Goal: Transaction & Acquisition: Purchase product/service

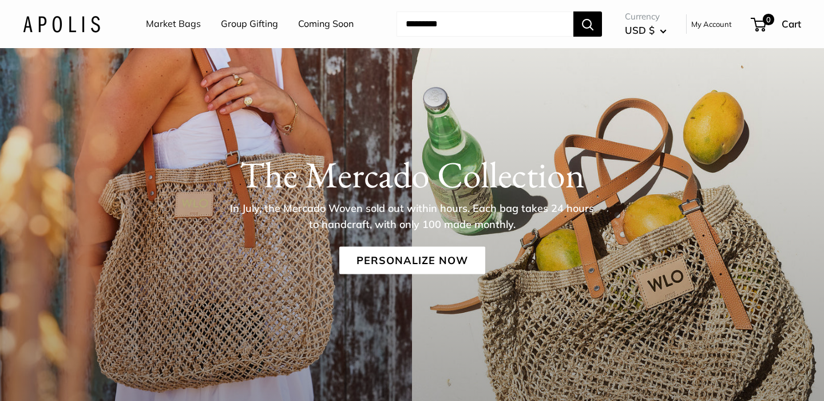
scroll to position [128, 0]
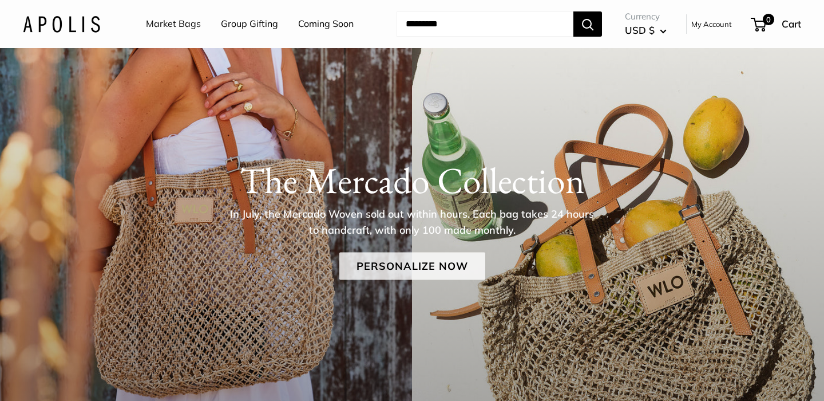
click at [380, 269] on link "Personalize Now" at bounding box center [412, 265] width 146 height 27
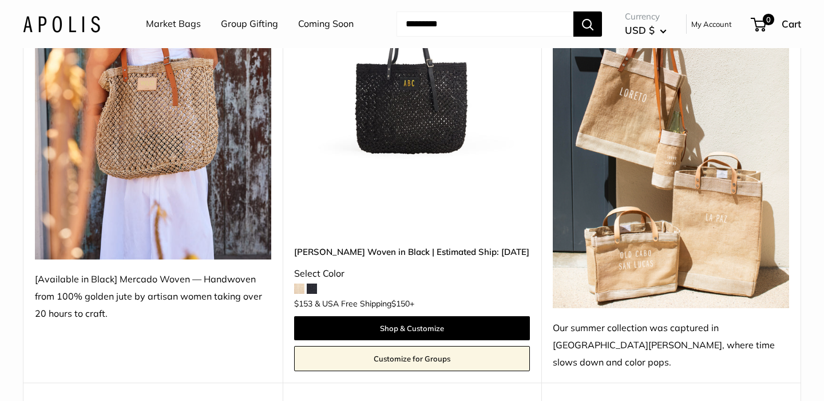
scroll to position [250, 0]
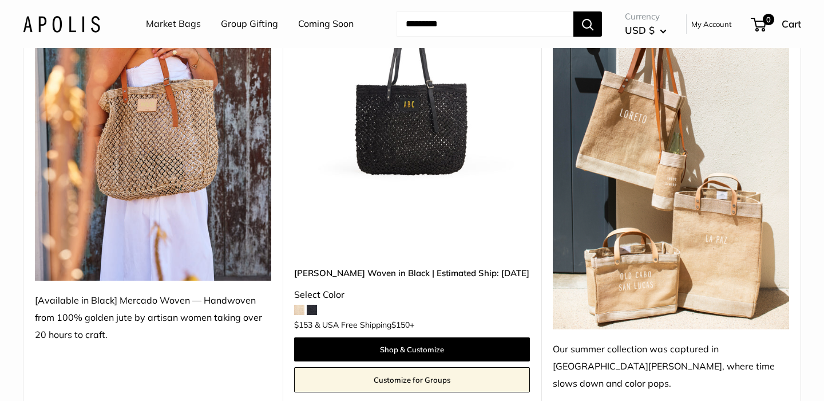
click at [298, 305] on span at bounding box center [299, 310] width 10 height 10
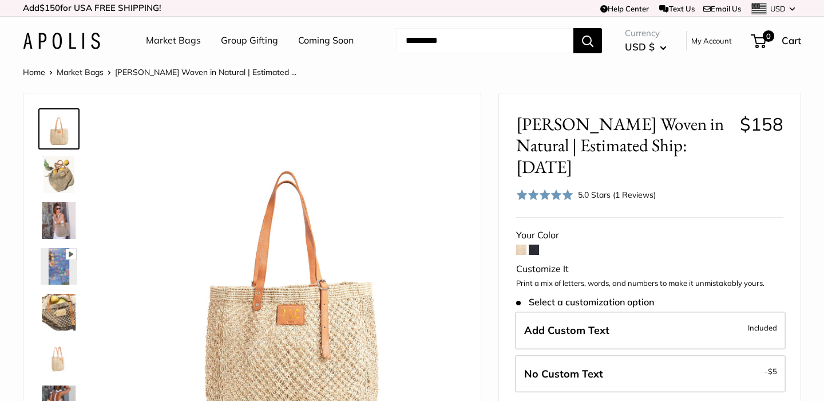
click at [51, 165] on img at bounding box center [59, 174] width 37 height 37
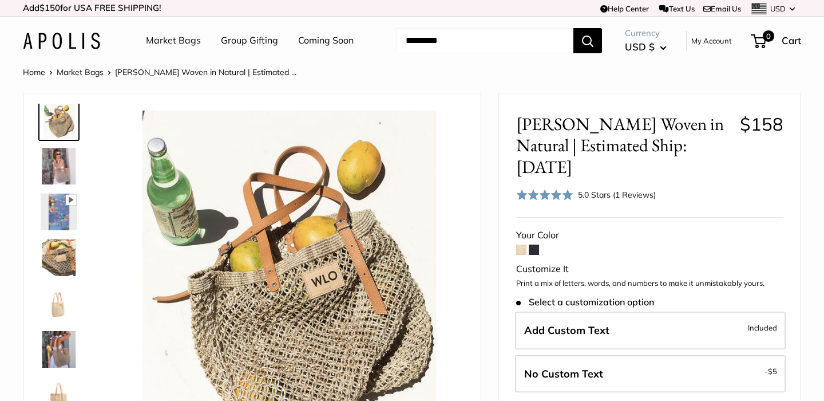
scroll to position [56, 0]
click at [55, 263] on img at bounding box center [59, 256] width 37 height 37
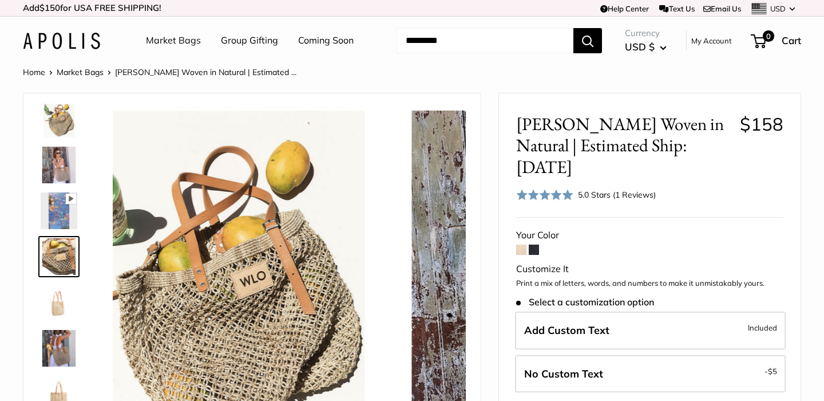
scroll to position [35, 0]
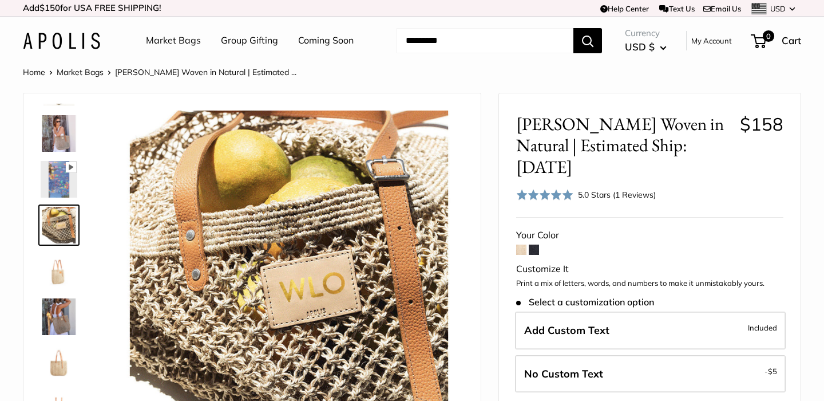
click at [57, 273] on img at bounding box center [59, 270] width 37 height 37
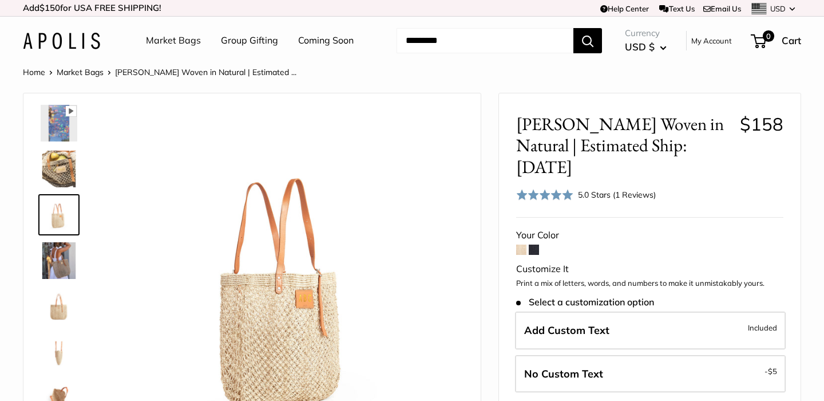
click at [60, 267] on img at bounding box center [59, 260] width 37 height 37
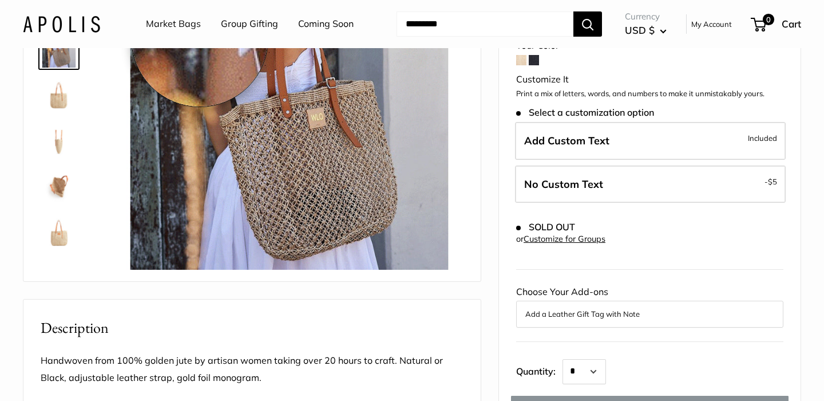
scroll to position [193, 0]
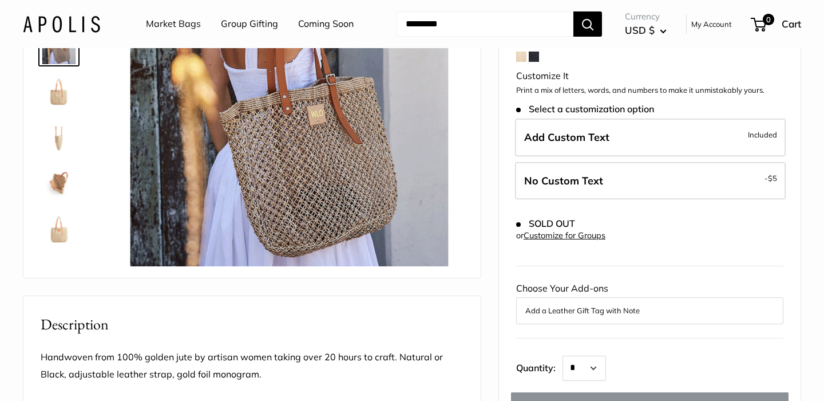
click at [58, 136] on img at bounding box center [59, 137] width 37 height 37
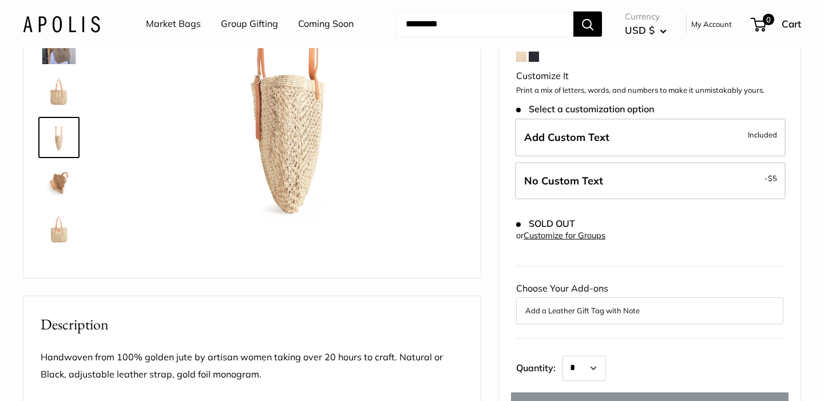
click at [56, 183] on img at bounding box center [59, 183] width 37 height 37
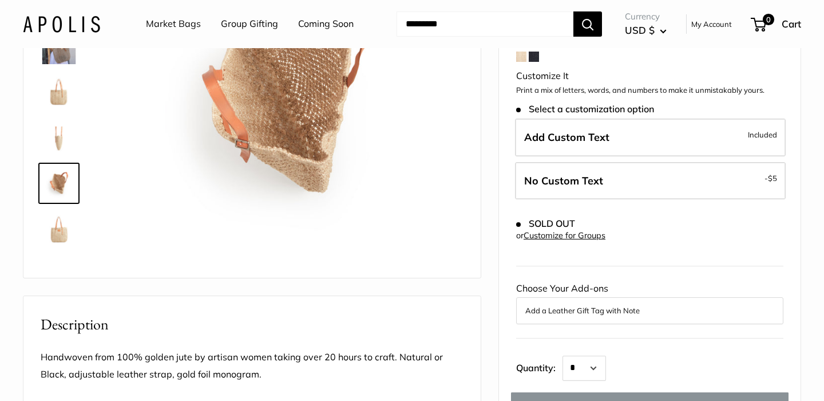
click at [57, 240] on img at bounding box center [59, 229] width 37 height 37
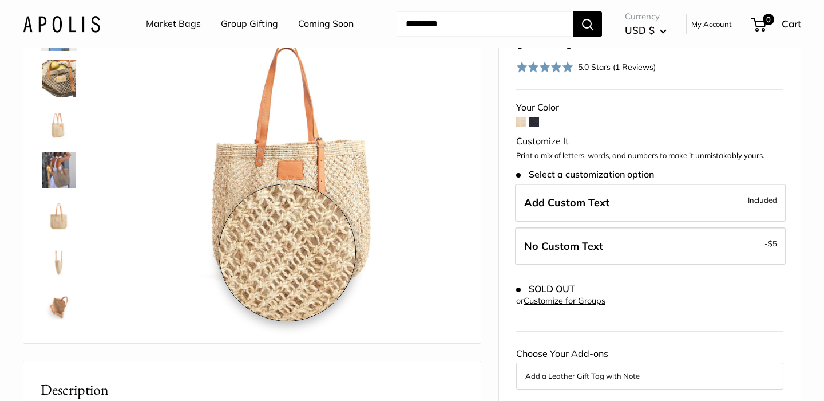
scroll to position [127, 0]
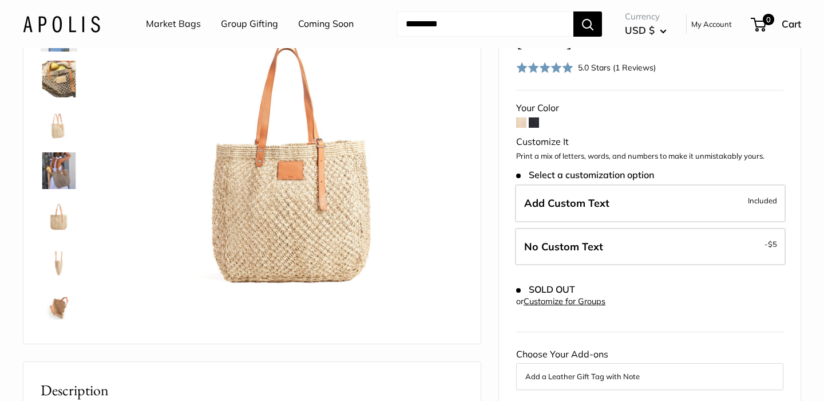
click at [534, 117] on span at bounding box center [534, 122] width 10 height 10
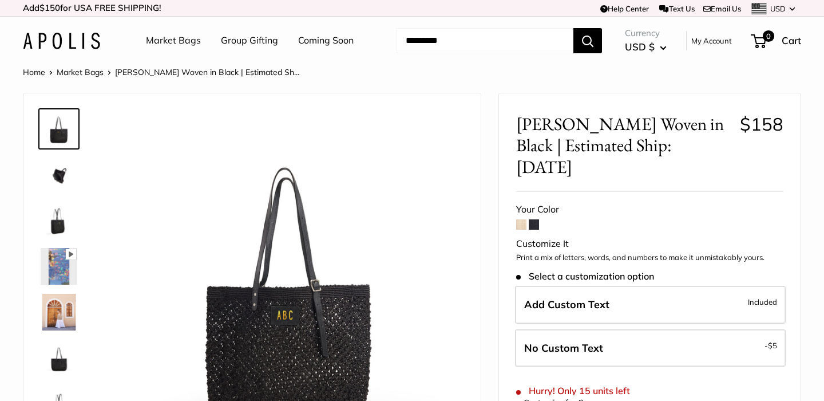
click at [56, 175] on img at bounding box center [59, 174] width 37 height 37
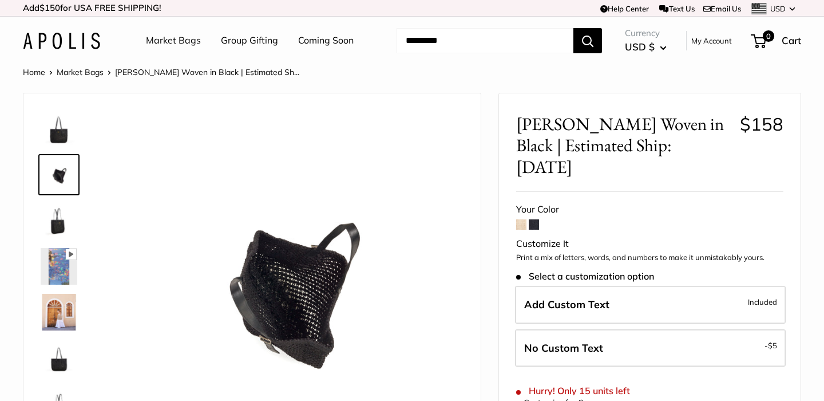
click at [59, 223] on img at bounding box center [59, 220] width 37 height 37
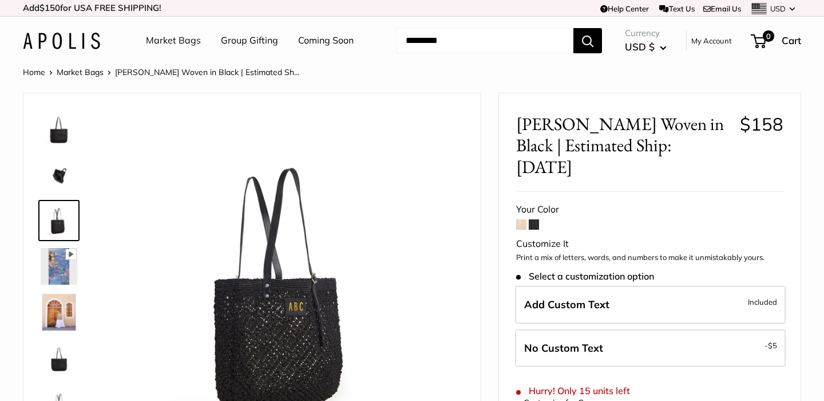
click at [57, 259] on img at bounding box center [59, 266] width 37 height 37
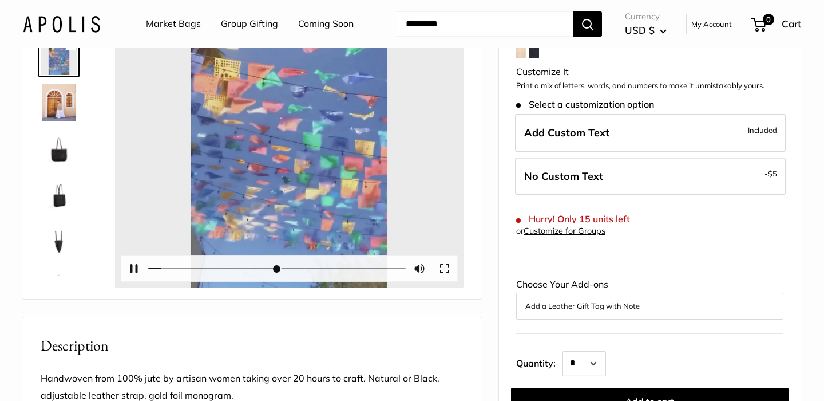
scroll to position [175, 0]
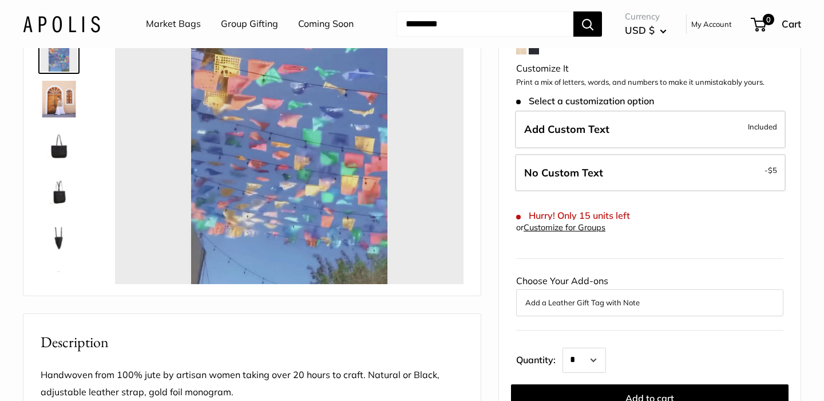
click at [66, 100] on img at bounding box center [59, 99] width 37 height 37
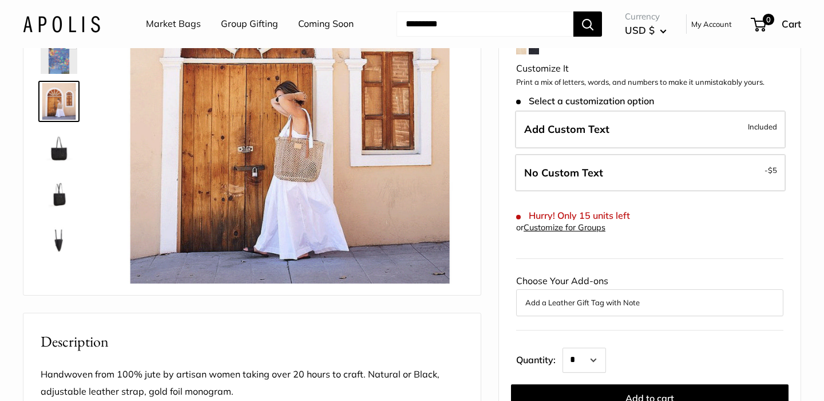
type input "*****"
click at [57, 157] on img at bounding box center [59, 147] width 37 height 37
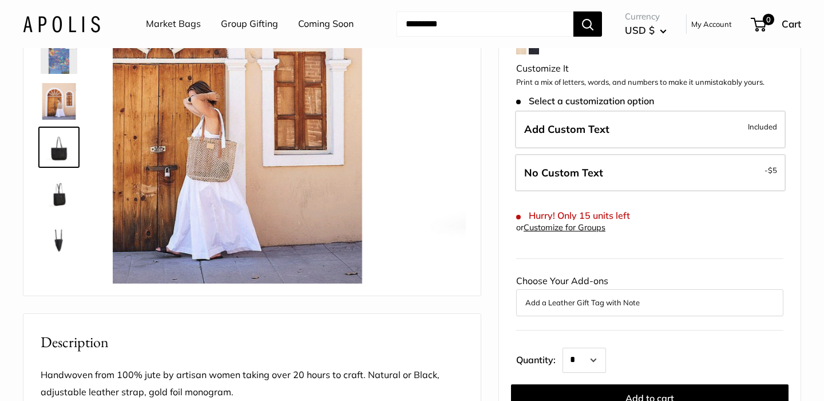
scroll to position [73, 0]
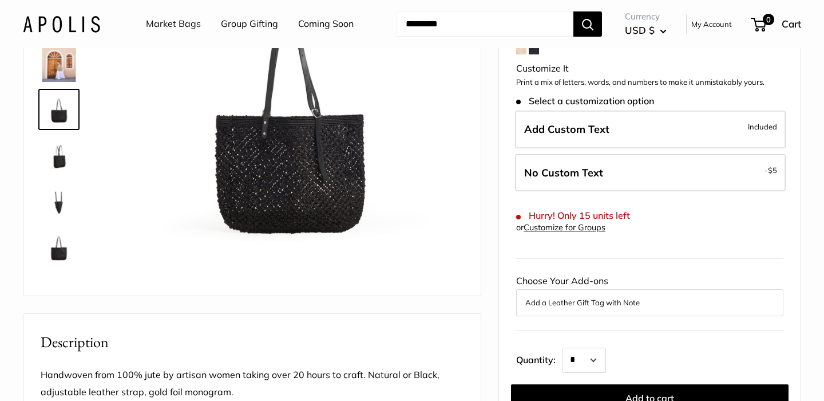
click at [57, 157] on img at bounding box center [59, 155] width 37 height 37
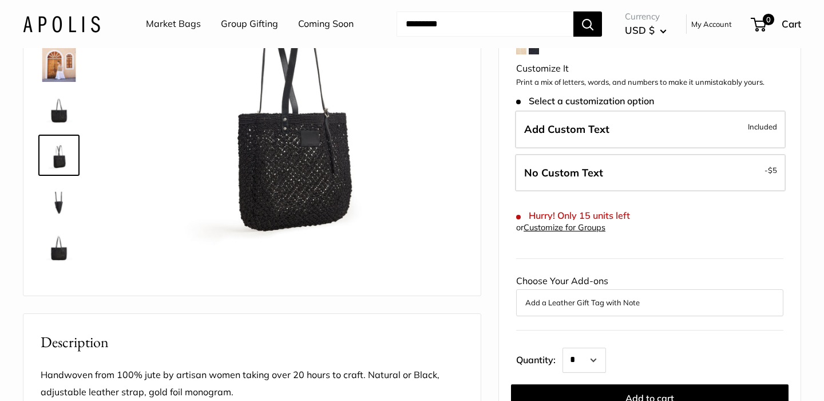
click at [58, 199] on img at bounding box center [59, 201] width 37 height 37
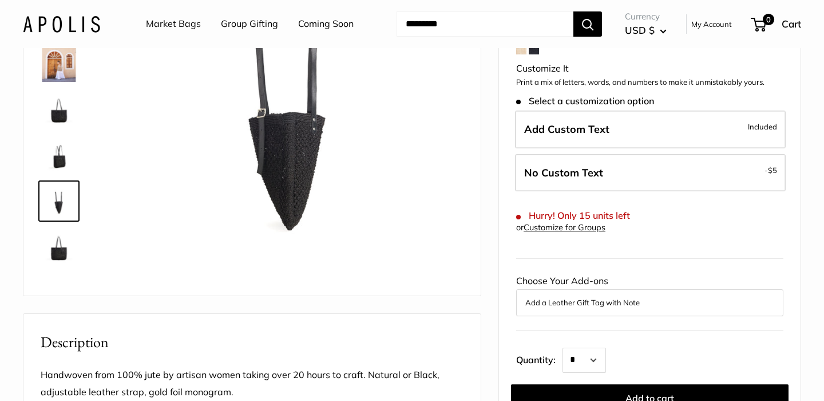
click at [56, 244] on img at bounding box center [59, 246] width 37 height 37
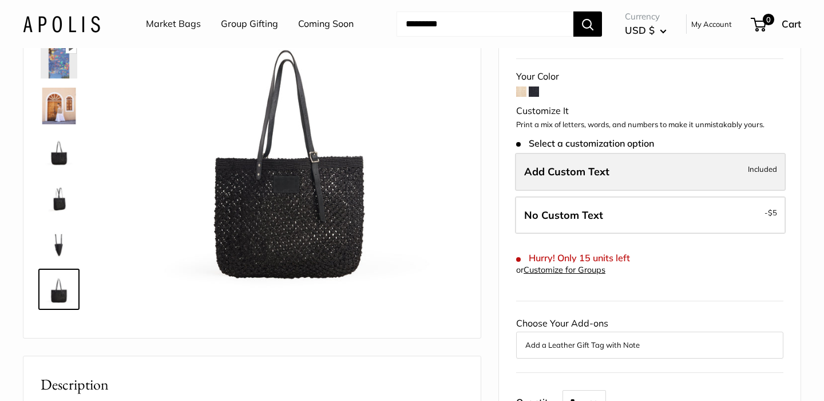
scroll to position [96, 0]
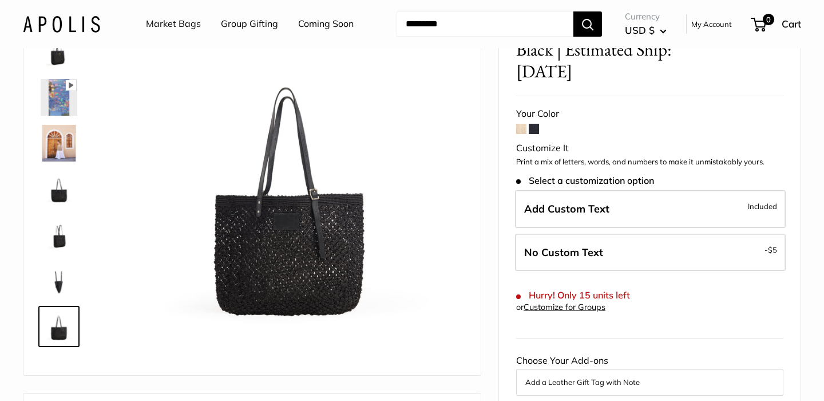
click at [519, 124] on span at bounding box center [521, 129] width 10 height 10
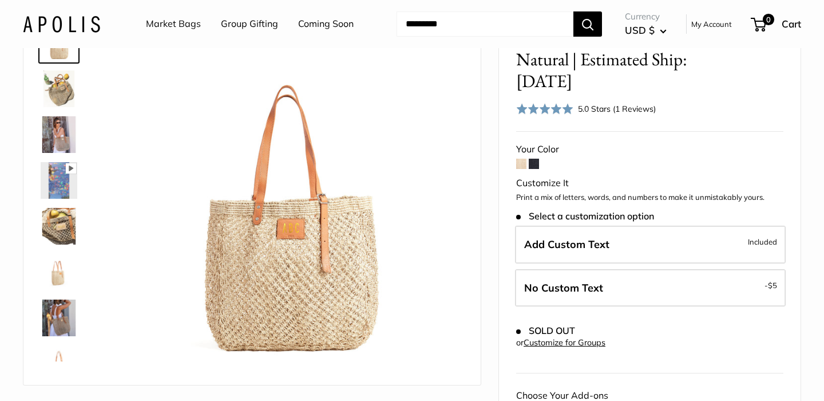
scroll to position [94, 0]
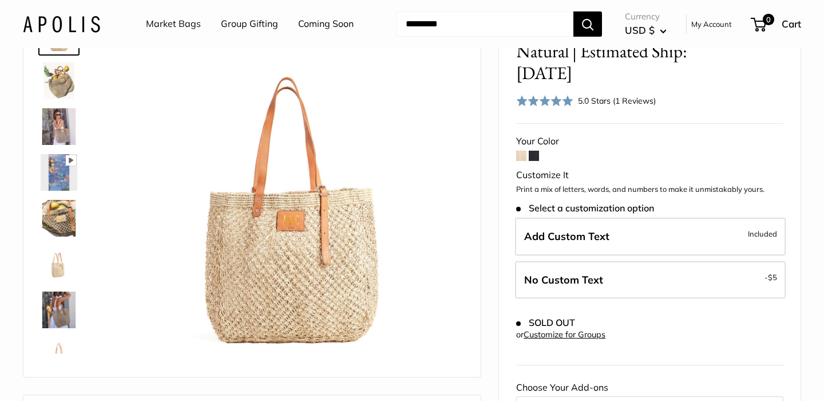
click at [537, 151] on span at bounding box center [534, 156] width 10 height 10
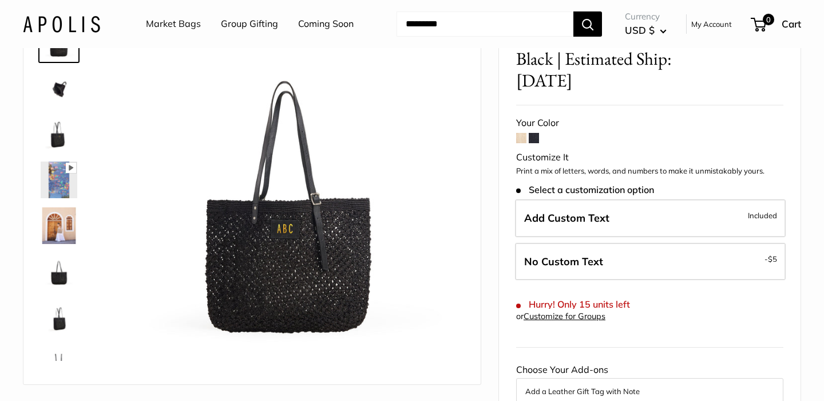
scroll to position [89, 0]
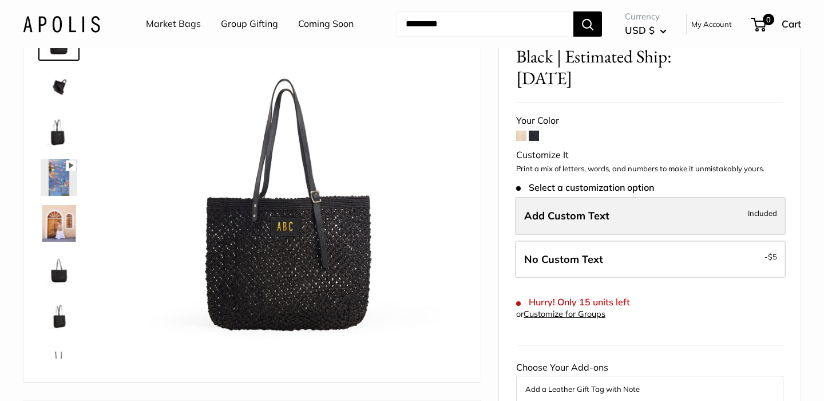
click at [576, 209] on span "Add Custom Text" at bounding box center [566, 215] width 85 height 13
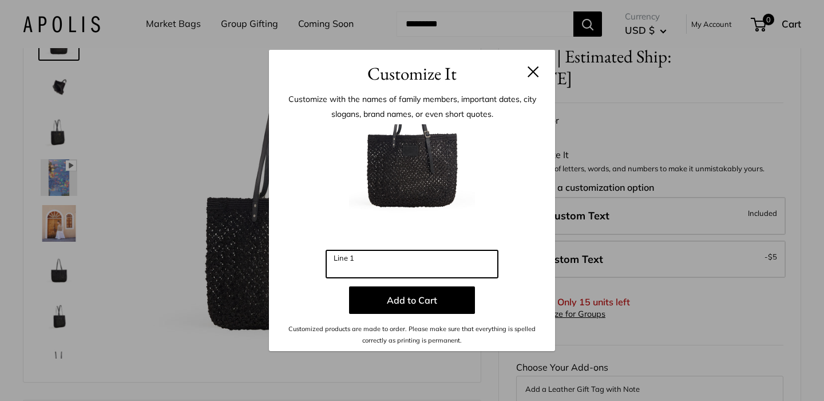
click at [376, 265] on input "Line 1" at bounding box center [412, 263] width 172 height 27
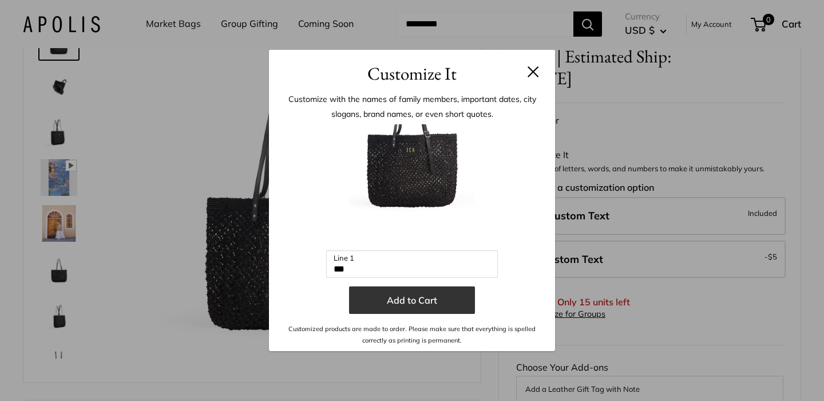
click at [426, 303] on button "Add to Cart" at bounding box center [412, 299] width 126 height 27
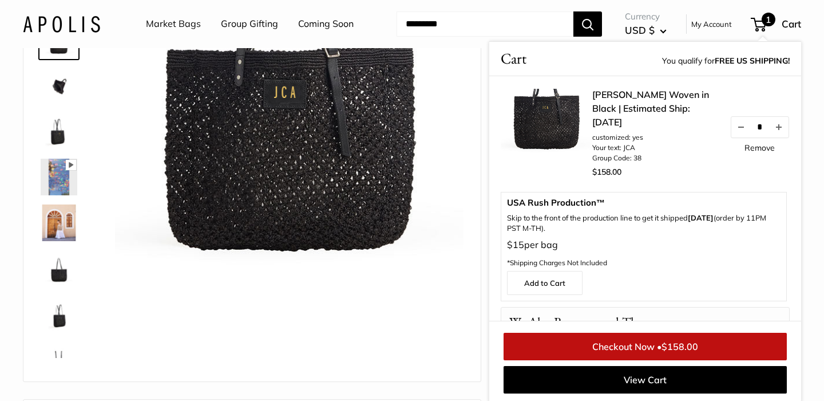
click at [418, 290] on img at bounding box center [289, 195] width 349 height 349
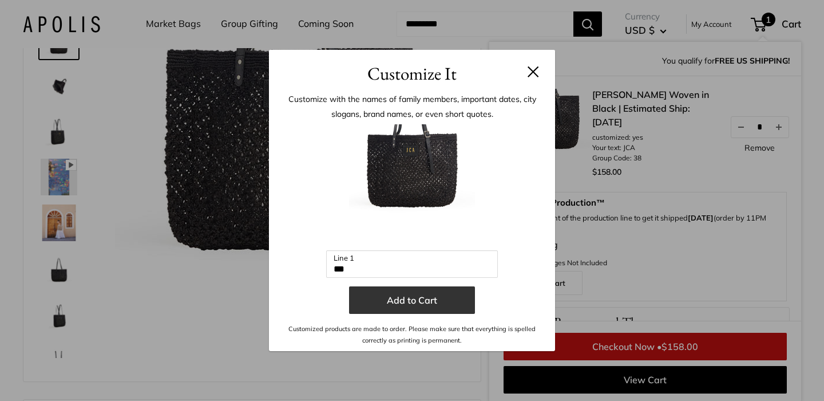
scroll to position [90, 0]
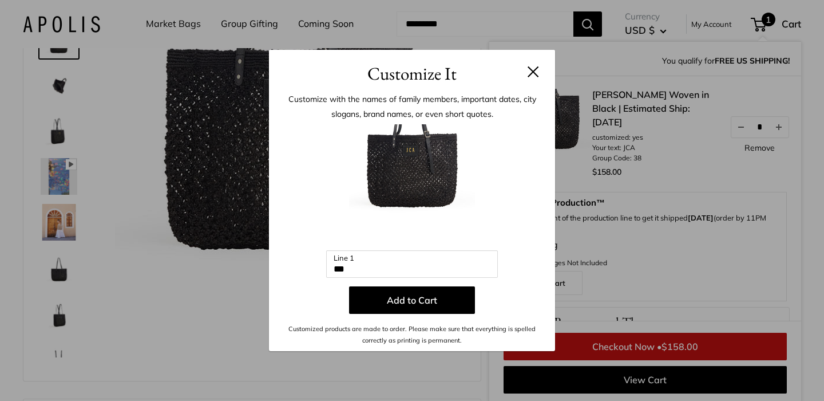
click at [533, 70] on button at bounding box center [533, 71] width 11 height 11
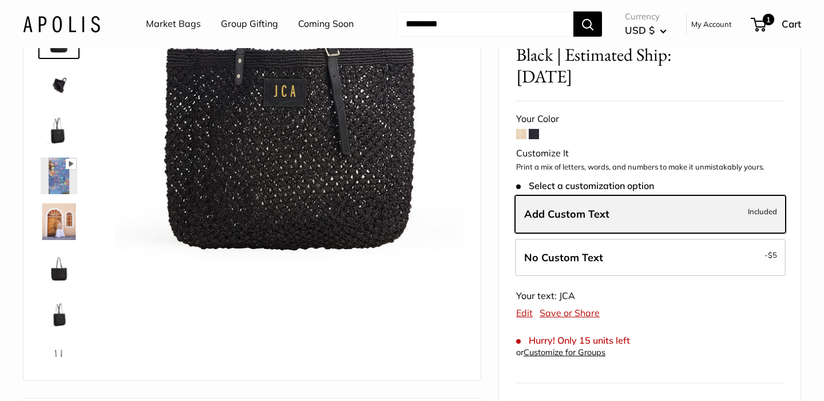
click at [571, 207] on span "Add Custom Text" at bounding box center [566, 213] width 85 height 13
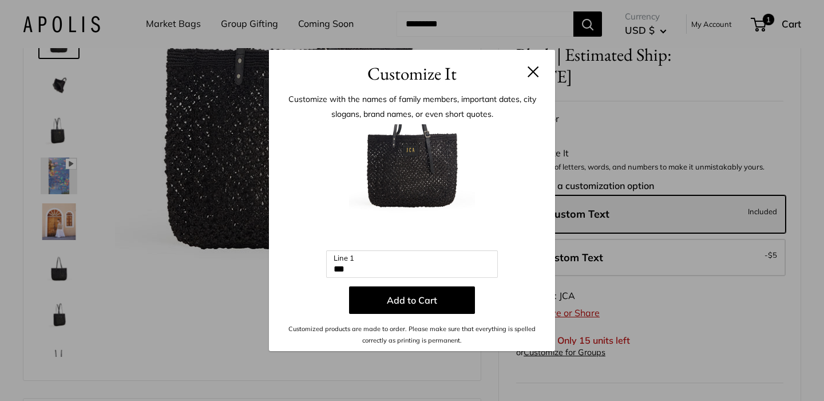
click at [530, 72] on button at bounding box center [533, 71] width 11 height 11
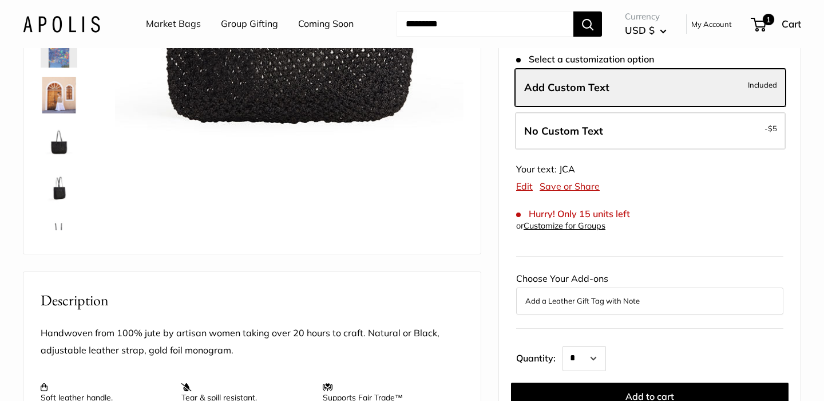
scroll to position [220, 0]
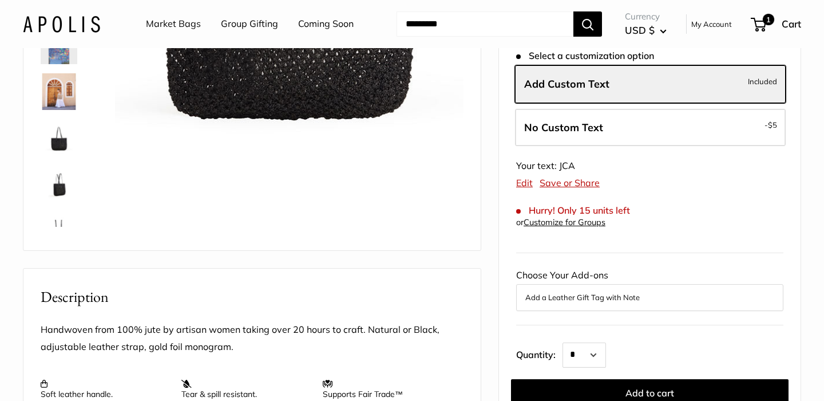
click at [570, 290] on button "Add a Leather Gift Tag with Note" at bounding box center [649, 297] width 249 height 14
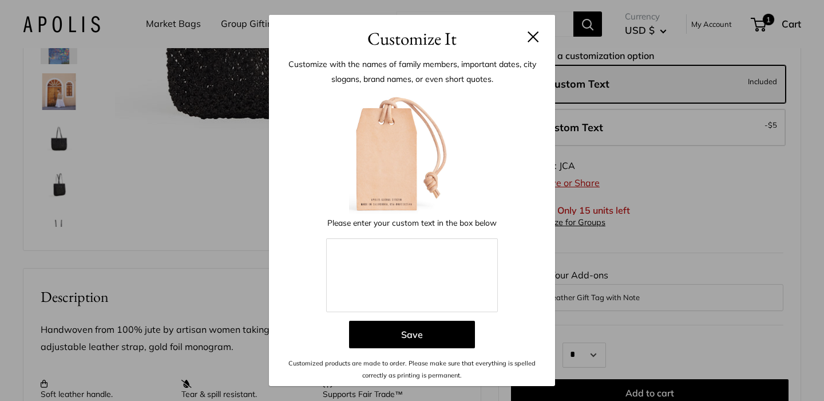
click at [531, 37] on button at bounding box center [533, 36] width 11 height 11
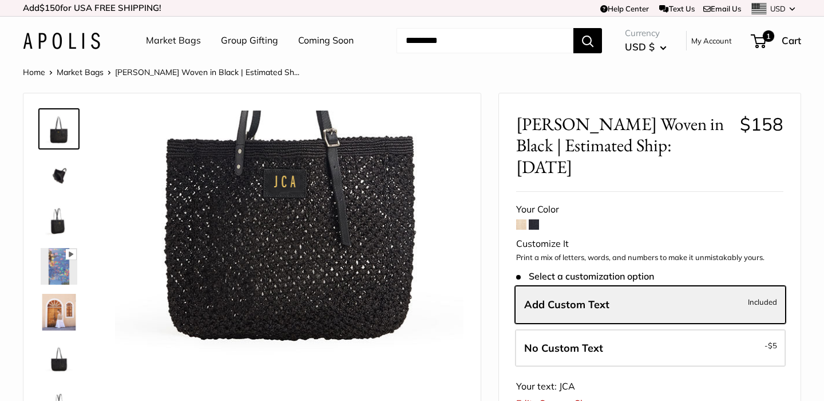
scroll to position [0, 0]
click at [525, 397] on link "Edit" at bounding box center [524, 402] width 17 height 11
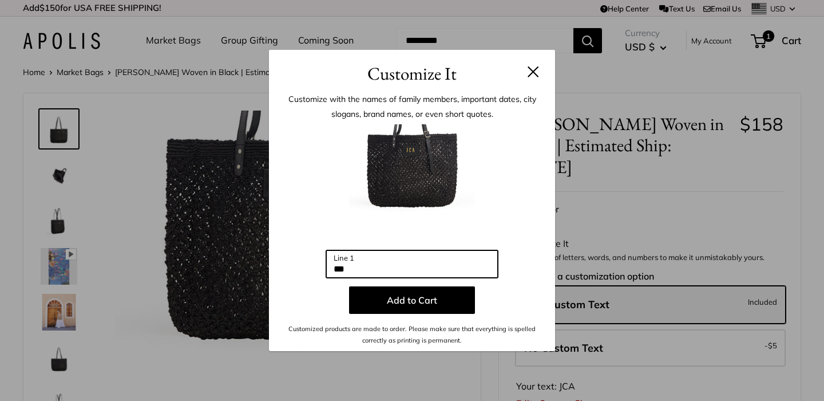
click at [369, 270] on input "***" at bounding box center [412, 263] width 172 height 27
type input "*"
type input "***"
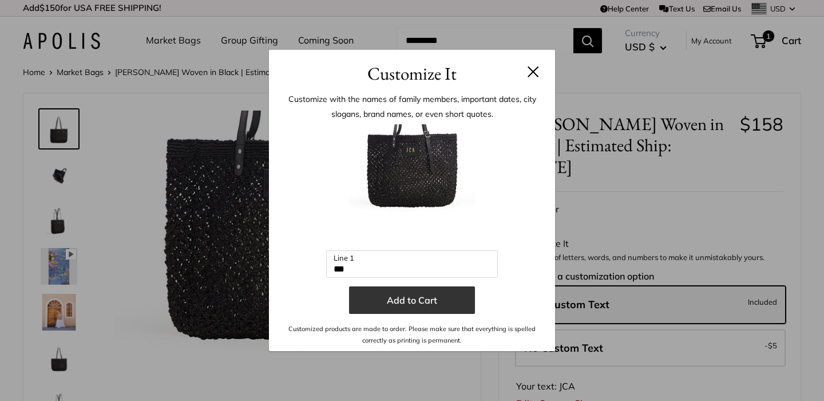
click at [425, 297] on button "Add to Cart" at bounding box center [412, 299] width 126 height 27
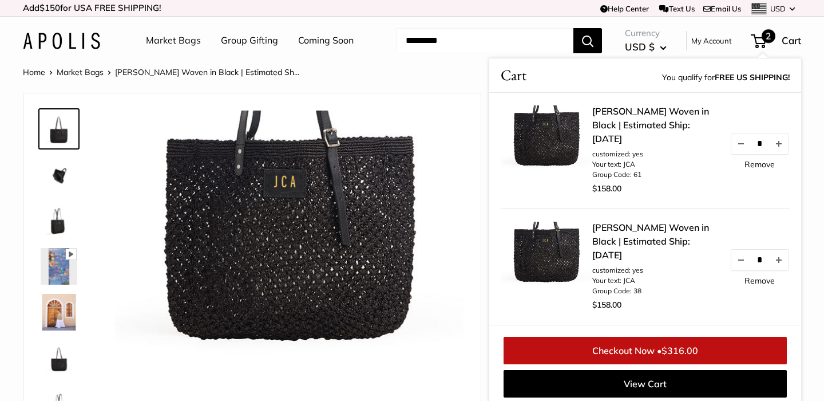
click at [760, 284] on link "Remove" at bounding box center [760, 280] width 30 height 8
